Goal: Transaction & Acquisition: Book appointment/travel/reservation

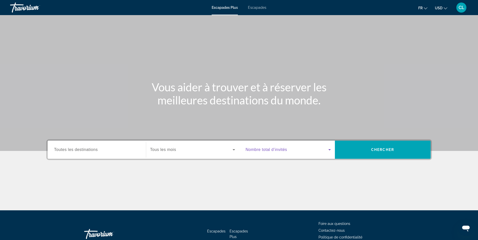
click at [312, 149] on span "Widget de recherche" at bounding box center [287, 150] width 83 height 6
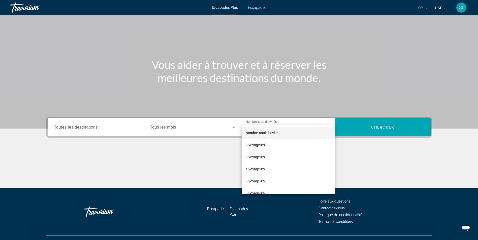
scroll to position [32, 0]
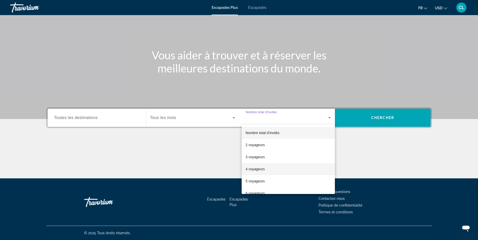
click at [259, 170] on font "4 voyageurs" at bounding box center [255, 169] width 19 height 4
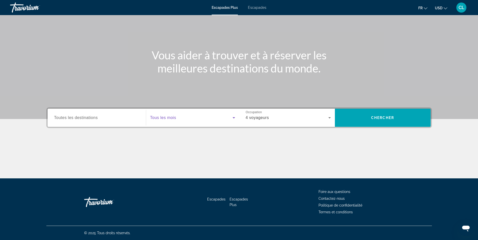
click at [222, 116] on span "Widget de recherche" at bounding box center [191, 118] width 82 height 6
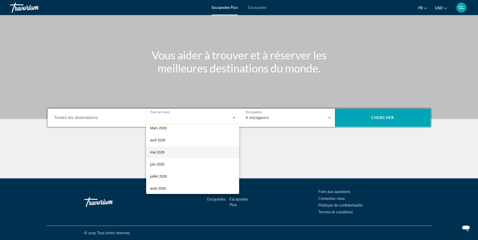
scroll to position [101, 0]
click at [188, 178] on mat-option "août 2026" at bounding box center [192, 177] width 93 height 12
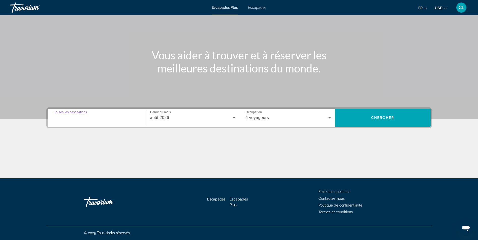
click at [103, 120] on input "Destination Toutes les destinations" at bounding box center [96, 118] width 85 height 6
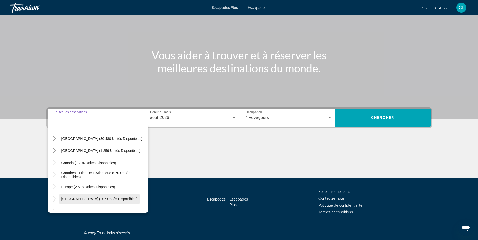
scroll to position [25, 0]
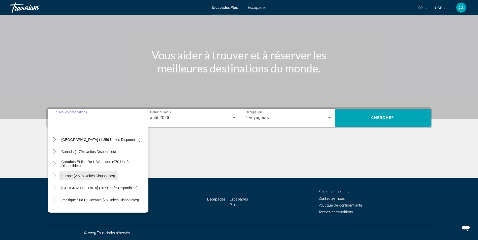
click at [78, 178] on span "Europe (2 518 unités disponibles)" at bounding box center [89, 176] width 54 height 4
type input "**********"
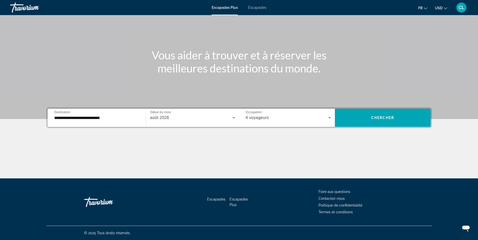
click at [386, 130] on div "**********" at bounding box center [239, 143] width 406 height 71
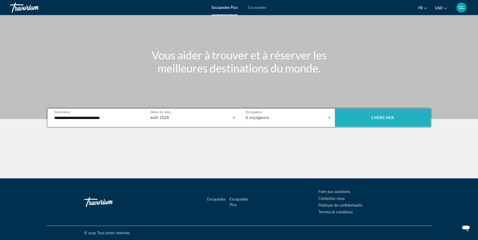
click at [386, 124] on span "Widget de recherche" at bounding box center [383, 118] width 96 height 18
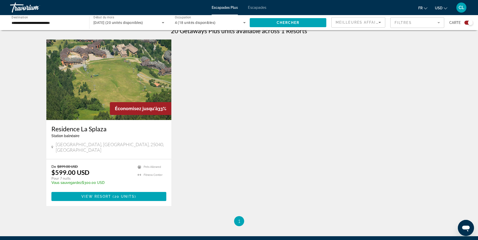
scroll to position [176, 0]
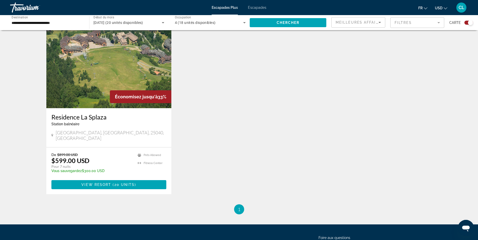
click at [94, 59] on img "Contenu principal" at bounding box center [108, 68] width 125 height 81
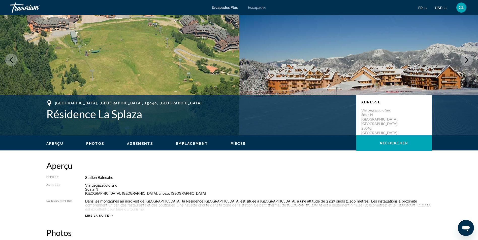
scroll to position [25, 0]
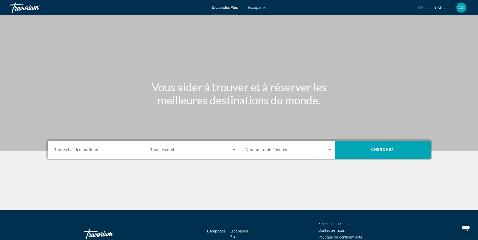
click at [327, 153] on div "Widget de recherche" at bounding box center [288, 150] width 85 height 14
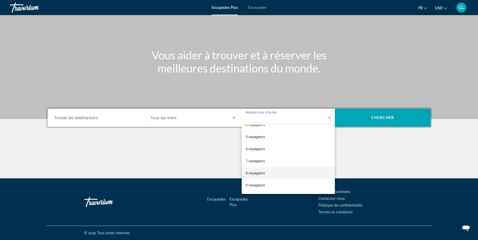
scroll to position [56, 0]
click at [273, 174] on mat-option "9 voyageurs" at bounding box center [288, 174] width 93 height 12
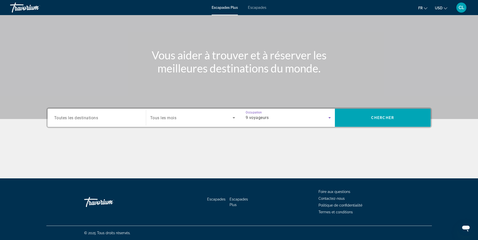
click at [211, 122] on div "Widget de recherche" at bounding box center [192, 118] width 85 height 14
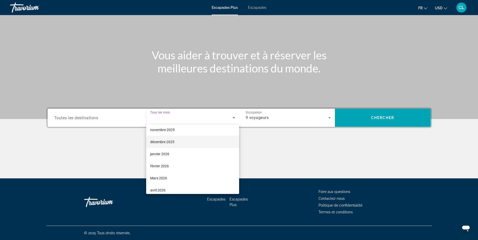
scroll to position [50, 0]
click at [191, 151] on mat-option "février 2026" at bounding box center [192, 155] width 93 height 12
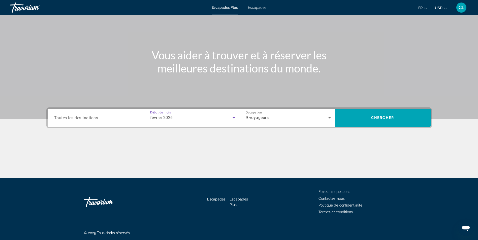
click at [119, 120] on input "Destination Toutes les destinations" at bounding box center [96, 118] width 85 height 6
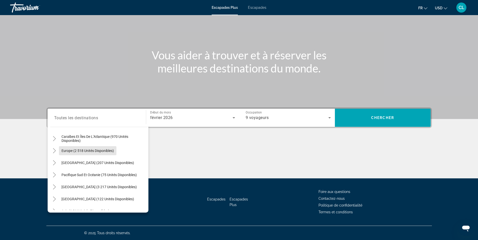
click at [101, 149] on button "Europe (2 518 unités disponibles)" at bounding box center [87, 150] width 57 height 9
type input "**********"
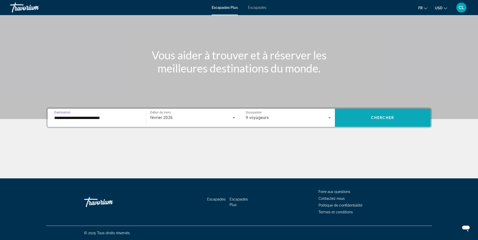
click at [377, 115] on span "Widget de recherche" at bounding box center [383, 118] width 96 height 12
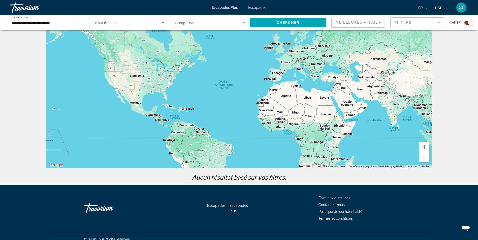
scroll to position [24, 0]
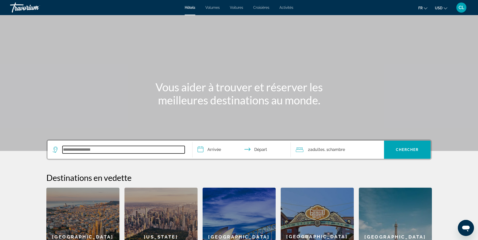
click at [86, 149] on input "Widget de recherche" at bounding box center [124, 150] width 122 height 8
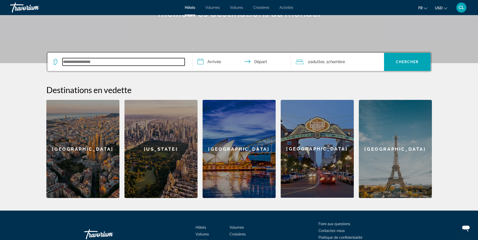
scroll to position [120, 0]
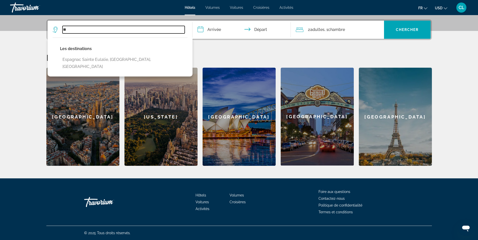
type input "*"
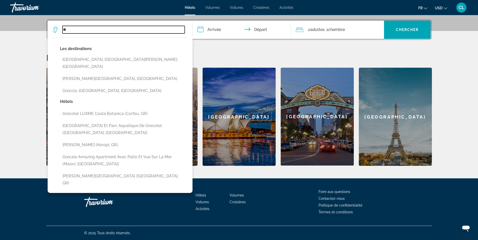
type input "*"
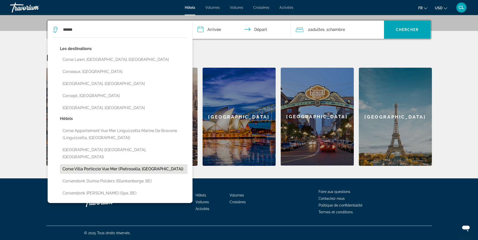
click at [92, 165] on button "Corse Villa Porticcio Vue Mer (Pietrosella, [GEOGRAPHIC_DATA])" at bounding box center [124, 170] width 128 height 10
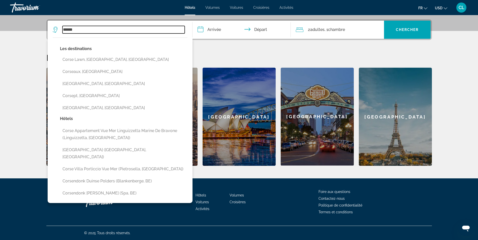
type input "**********"
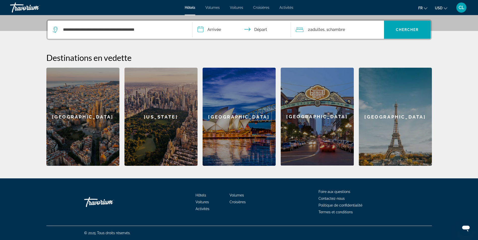
click at [209, 23] on input "**********" at bounding box center [243, 31] width 100 height 20
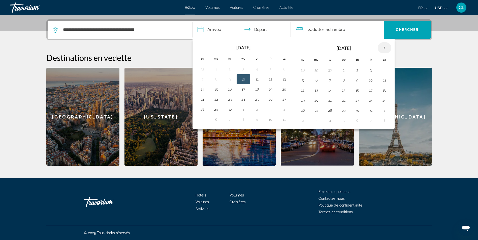
click at [385, 49] on th "Next month" at bounding box center [385, 47] width 14 height 11
click at [384, 49] on th "Next month" at bounding box center [385, 47] width 14 height 11
click at [383, 49] on th "Next month" at bounding box center [385, 47] width 14 height 11
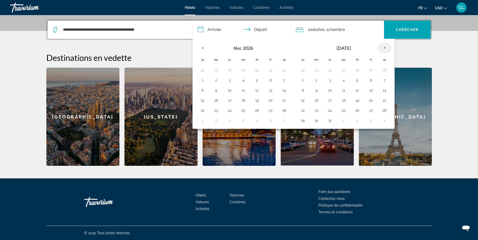
click at [383, 49] on th "Next month" at bounding box center [385, 47] width 14 height 11
click at [344, 72] on button "1" at bounding box center [344, 70] width 8 height 7
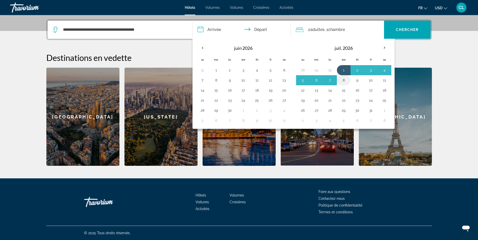
click at [339, 81] on td "8" at bounding box center [344, 80] width 14 height 10
click at [329, 80] on button "7" at bounding box center [330, 80] width 8 height 7
type input "**********"
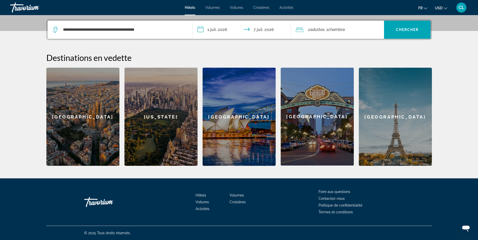
click at [343, 31] on span "Chambre" at bounding box center [336, 29] width 17 height 5
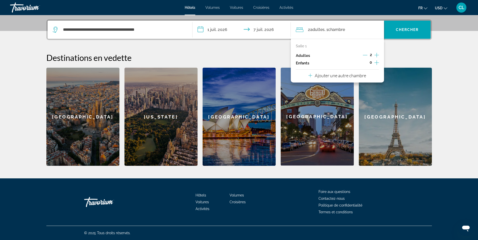
click at [378, 63] on icon "Augmenter les enfants" at bounding box center [377, 63] width 5 height 5
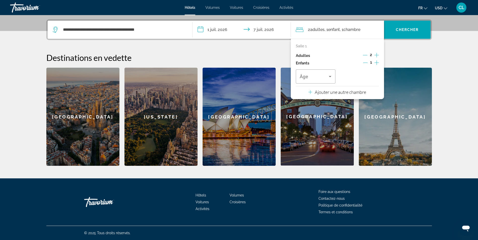
click at [378, 63] on icon "Augmenter les enfants" at bounding box center [377, 63] width 5 height 5
click at [332, 76] on icon "Voyageurs : 2 adultes, 2 enfants" at bounding box center [330, 77] width 6 height 6
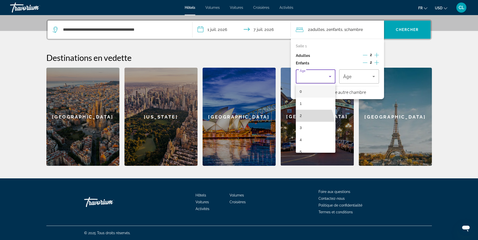
click at [305, 122] on mat-option "2" at bounding box center [316, 116] width 40 height 12
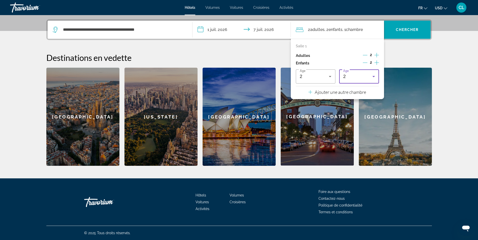
click at [370, 77] on div "2" at bounding box center [357, 77] width 29 height 6
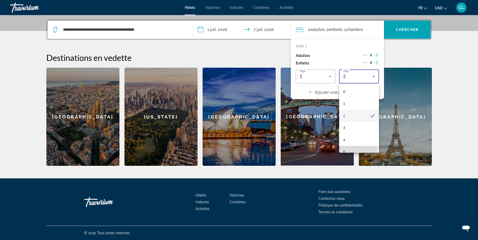
click at [355, 148] on mat-option "5" at bounding box center [359, 152] width 40 height 12
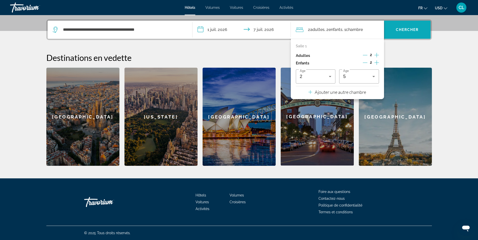
click at [396, 30] on span "Chercher" at bounding box center [407, 30] width 23 height 4
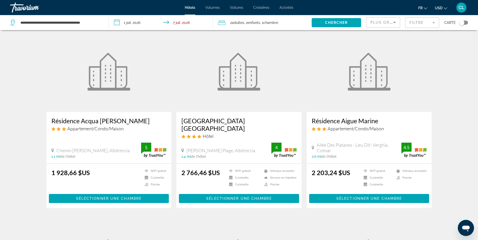
scroll to position [25, 0]
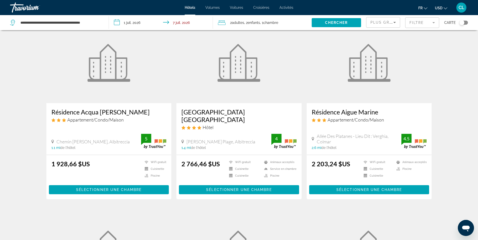
click at [76, 111] on h3 "Résidence Acqua [PERSON_NAME]" at bounding box center [108, 112] width 115 height 8
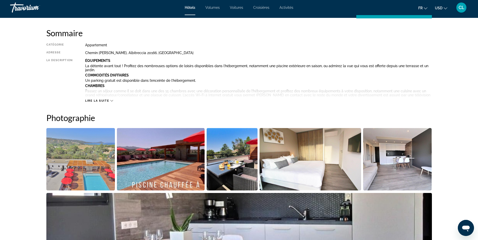
scroll to position [176, 0]
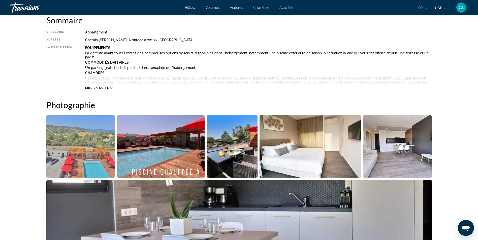
click at [109, 88] on div "Lire la suite" at bounding box center [99, 87] width 28 height 3
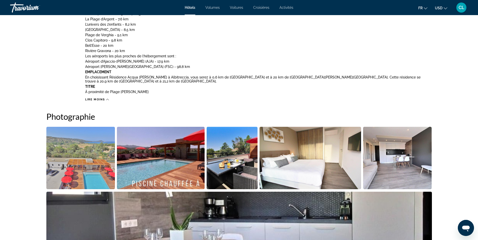
scroll to position [303, 0]
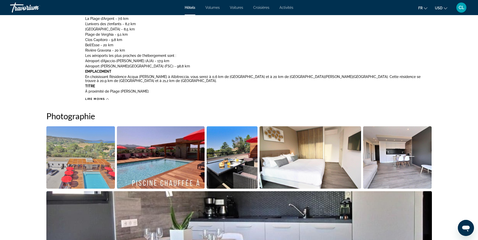
click at [49, 128] on img "Ouvrir le curseur d’image en plein écran" at bounding box center [80, 158] width 69 height 63
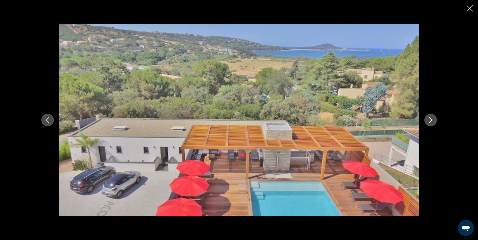
click at [469, 8] on icon "Fermer le diaporama" at bounding box center [470, 8] width 6 height 6
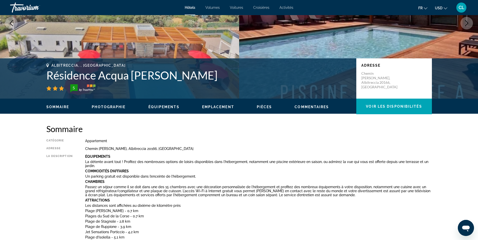
scroll to position [101, 0]
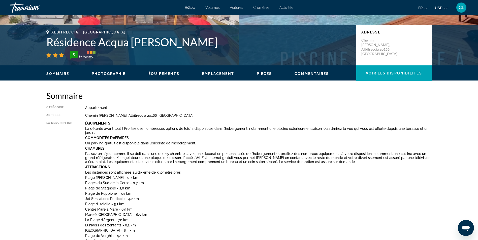
click at [411, 200] on p "Jet Sensations Porticcio - 4,2 km" at bounding box center [258, 199] width 347 height 4
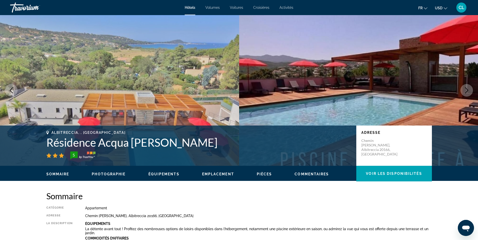
scroll to position [0, 0]
click at [283, 6] on span "Activités" at bounding box center [287, 8] width 14 height 4
